Goal: Find specific page/section: Find specific page/section

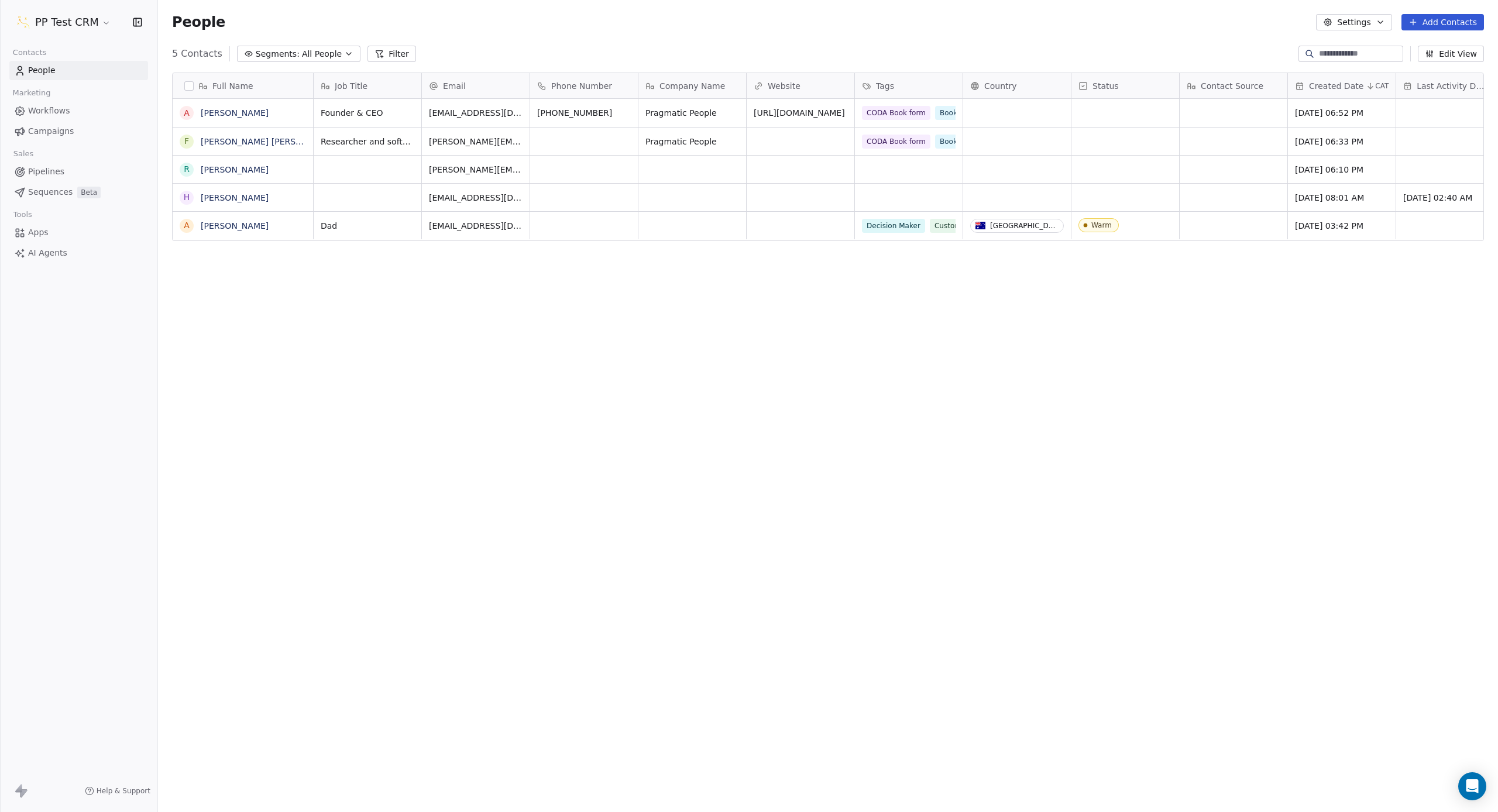
scroll to position [715, 1340]
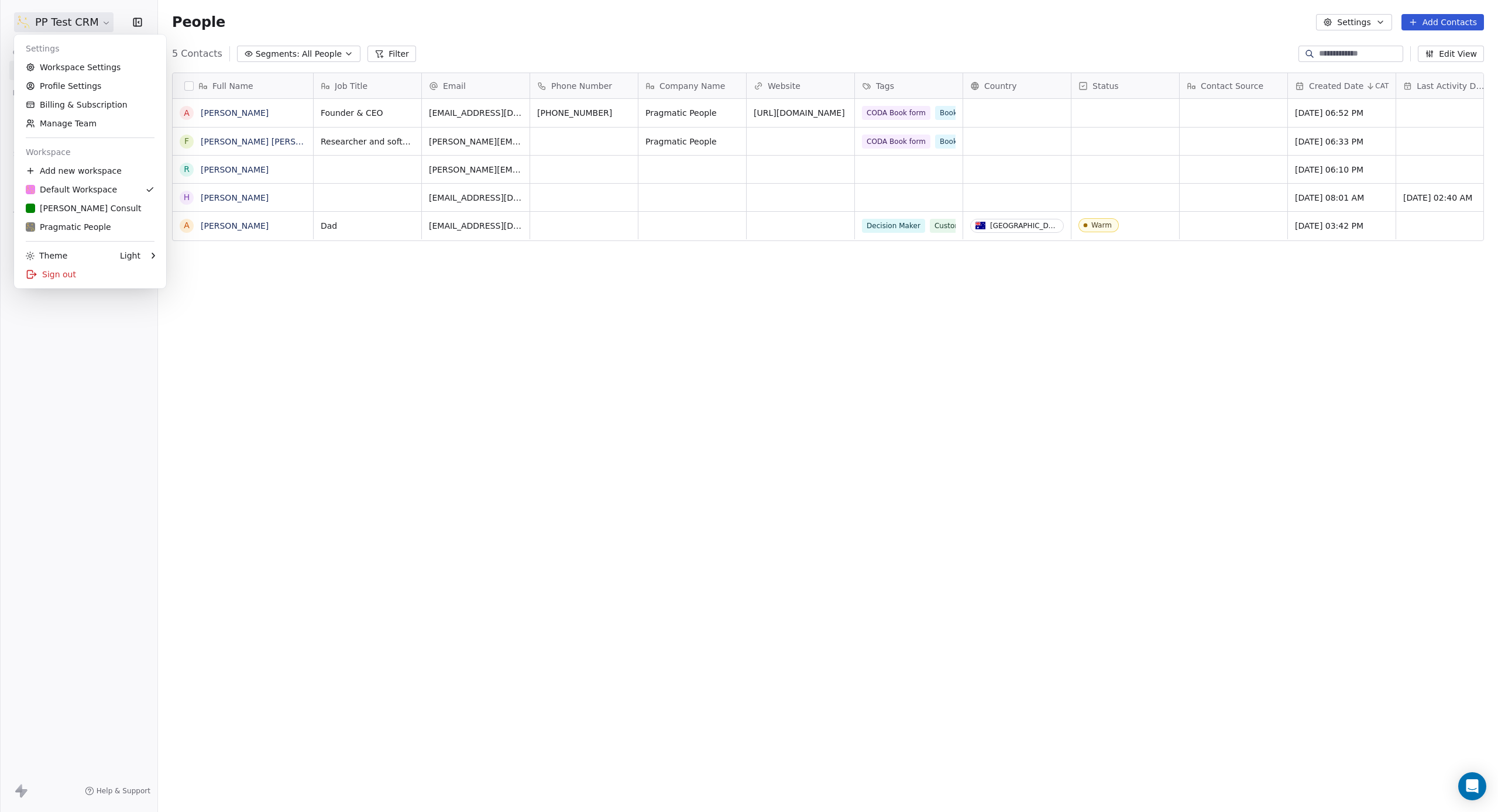
click at [61, 23] on html "PP Test CRM Contacts People Marketing Workflows Campaigns Sales Pipelines Seque…" at bounding box center [749, 406] width 1498 height 812
click at [90, 207] on div "[PERSON_NAME] Consult" at bounding box center [83, 208] width 116 height 12
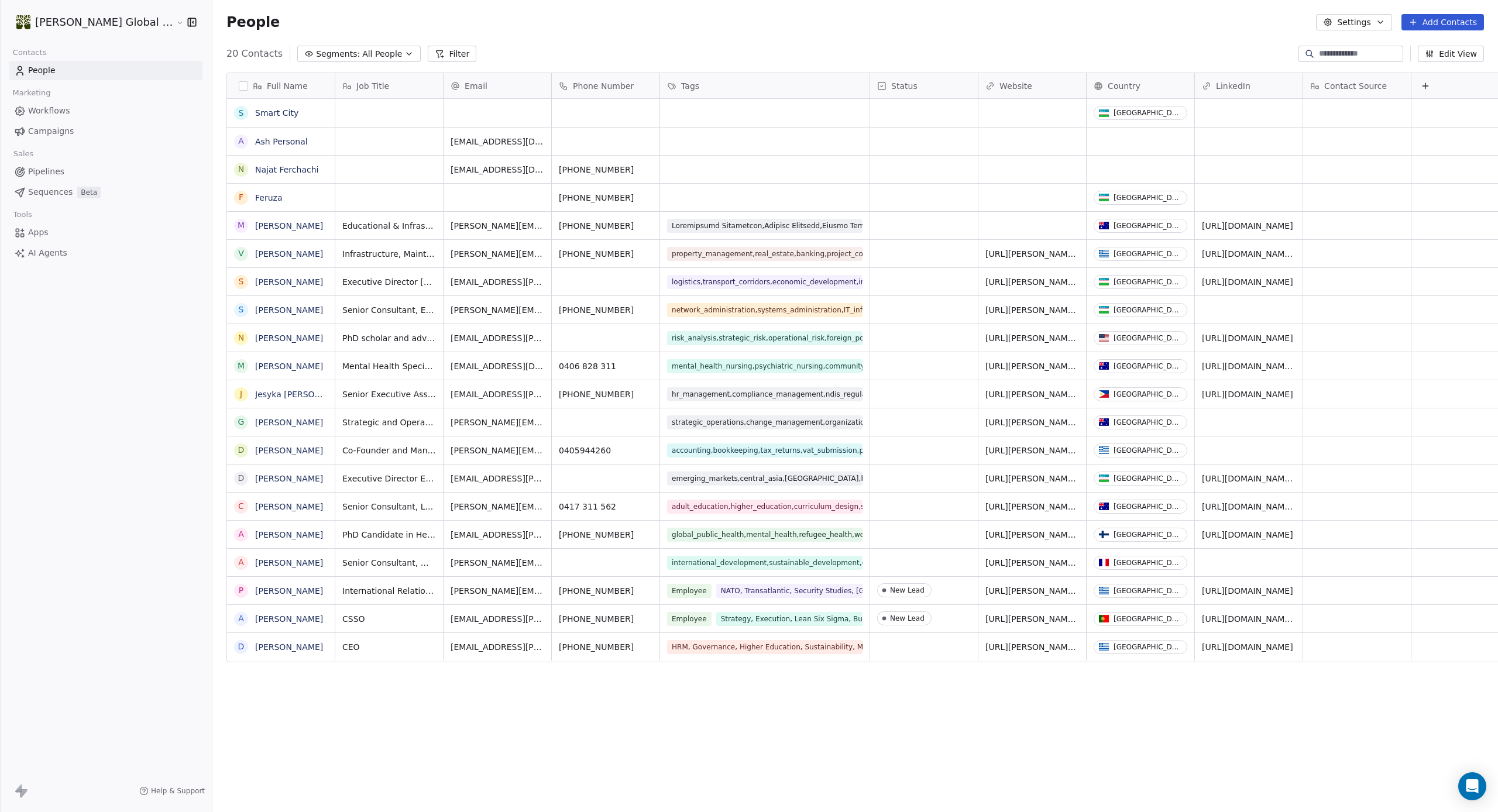
scroll to position [715, 1333]
click at [78, 172] on link "Pipelines" at bounding box center [106, 172] width 193 height 19
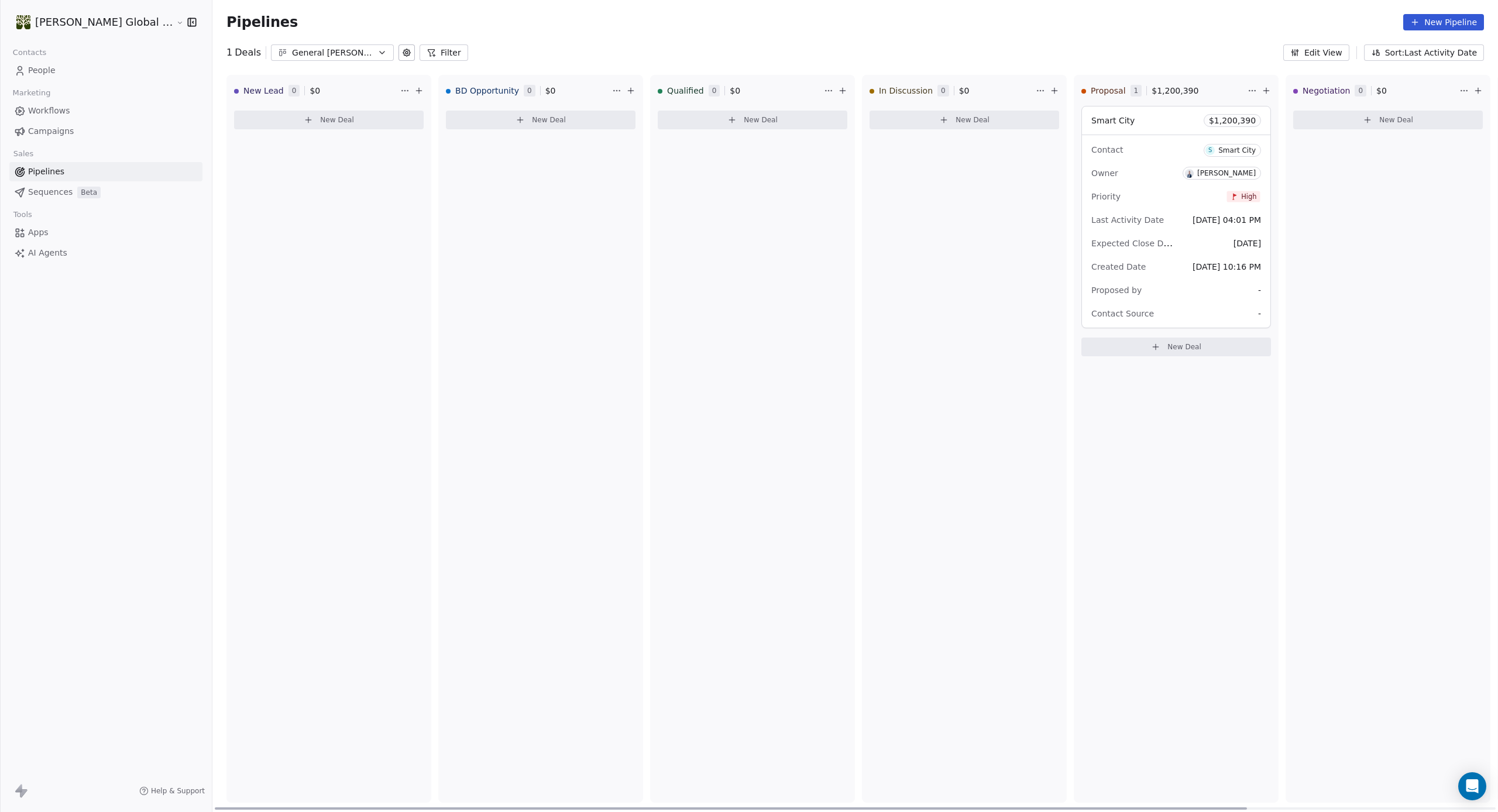
click at [932, 95] on div "In Discussion 0 $ 0" at bounding box center [952, 91] width 164 height 31
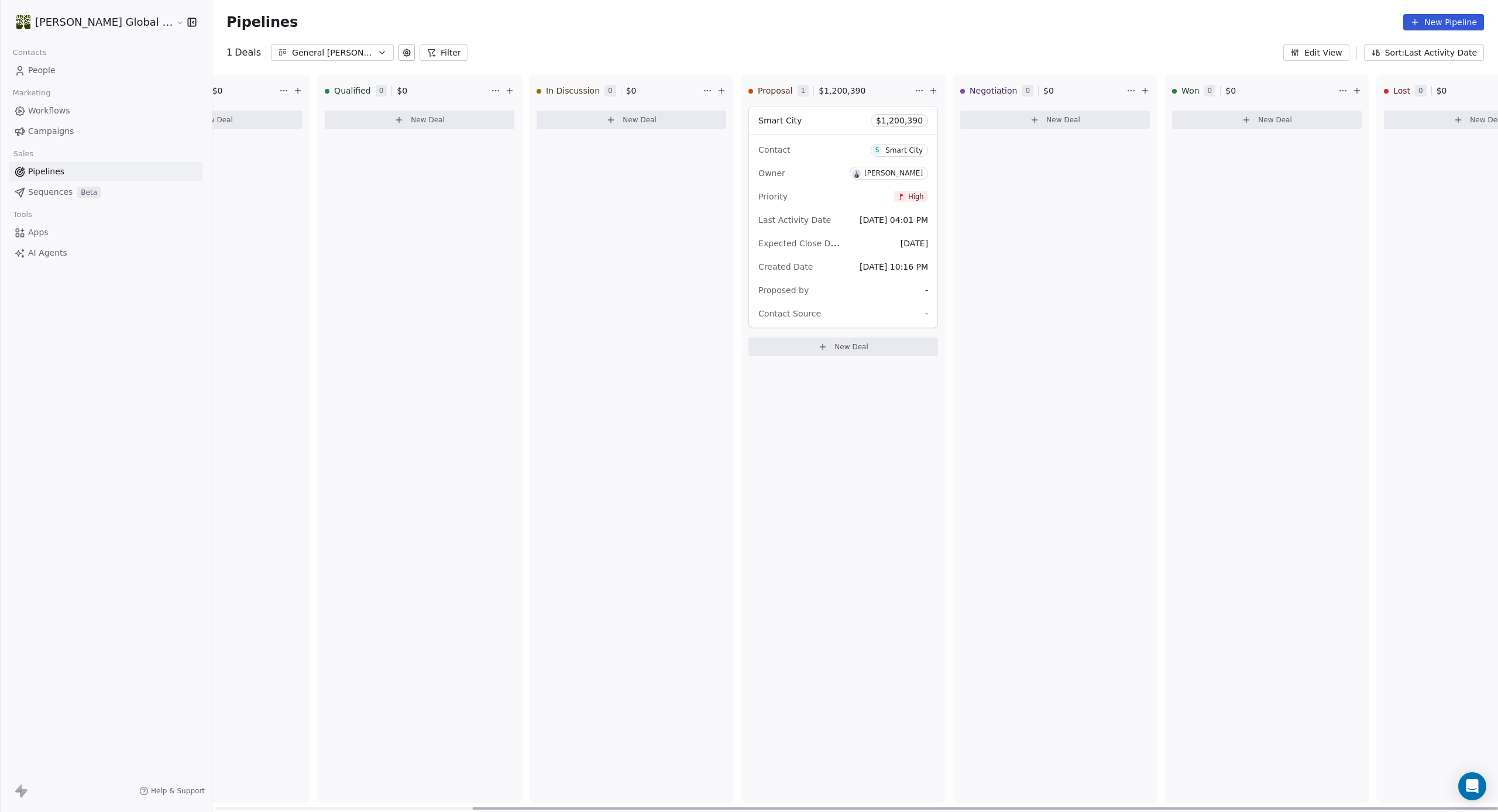
scroll to position [0, 337]
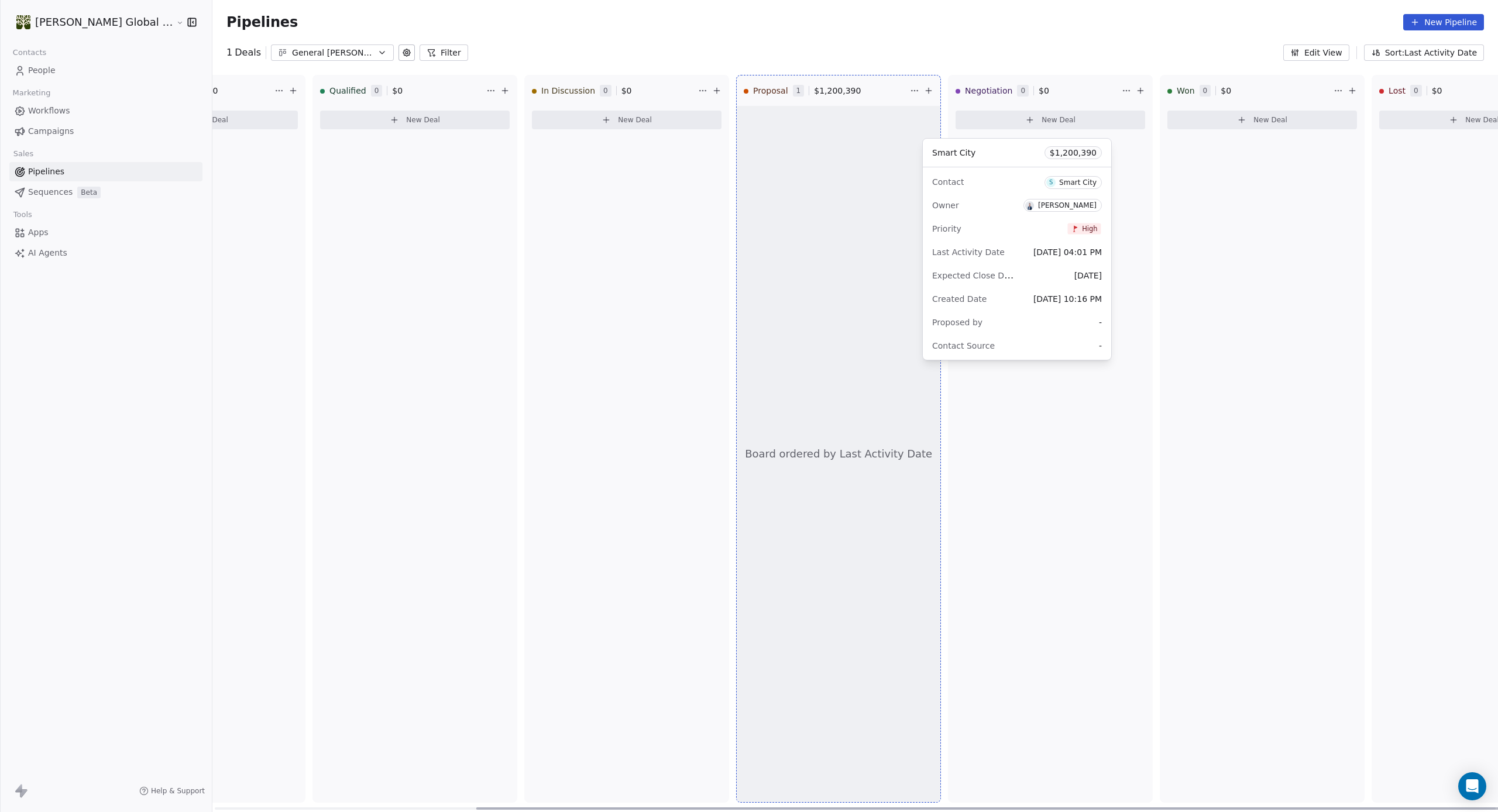
drag, startPoint x: 786, startPoint y: 115, endPoint x: 1028, endPoint y: 144, distance: 243.7
click at [1028, 144] on div "New Lead 0 $ 0 New Deal BD Opportunity 0 $ 0 New Deal Qualified 0 $ 0 New Deal …" at bounding box center [518, 444] width 1286 height 738
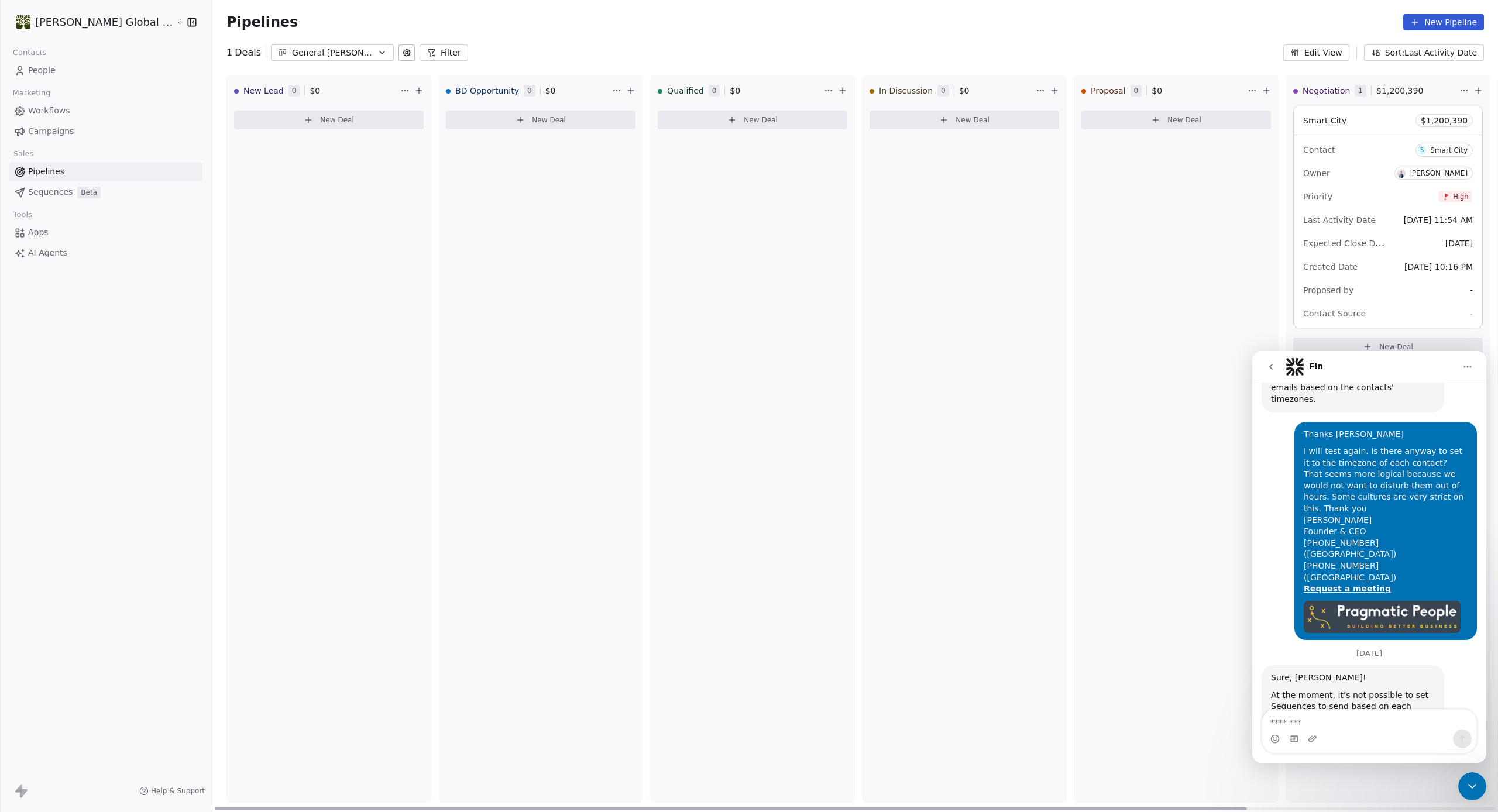
scroll to position [796, 0]
click at [1475, 786] on icon "Close Intercom Messenger" at bounding box center [1472, 786] width 14 height 14
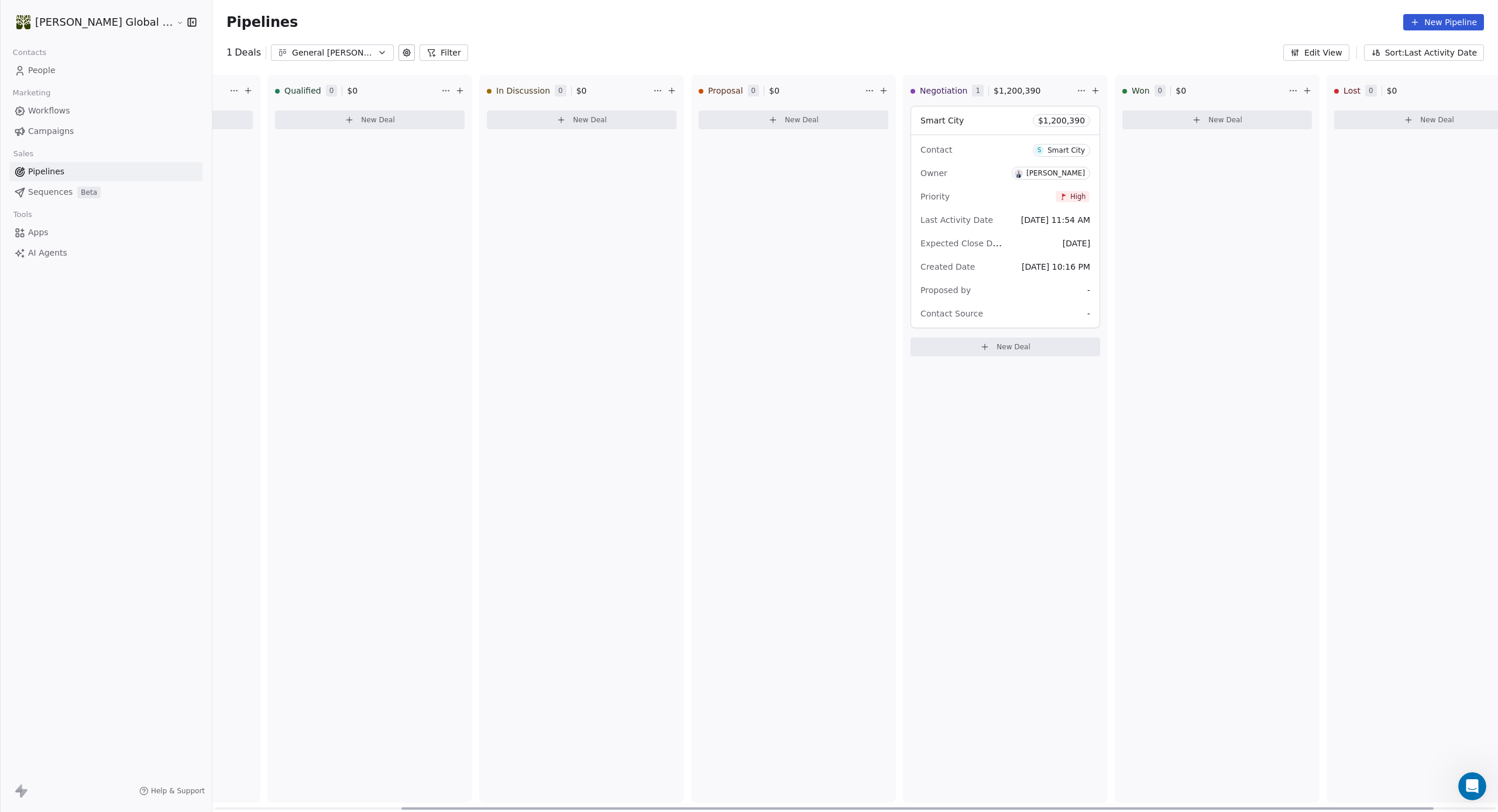
scroll to position [0, 0]
